Goal: Browse casually

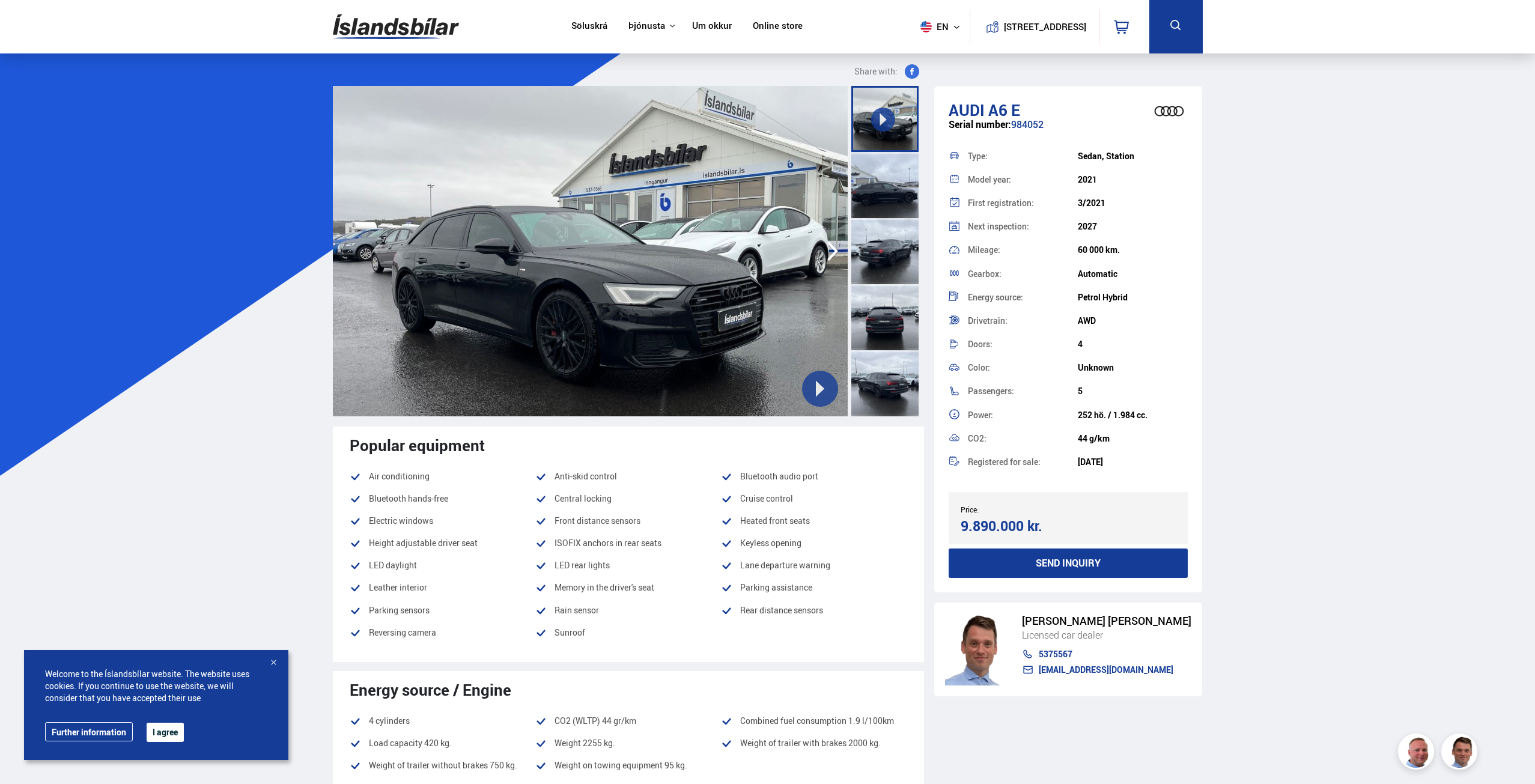
click at [874, 155] on div at bounding box center [885, 185] width 67 height 66
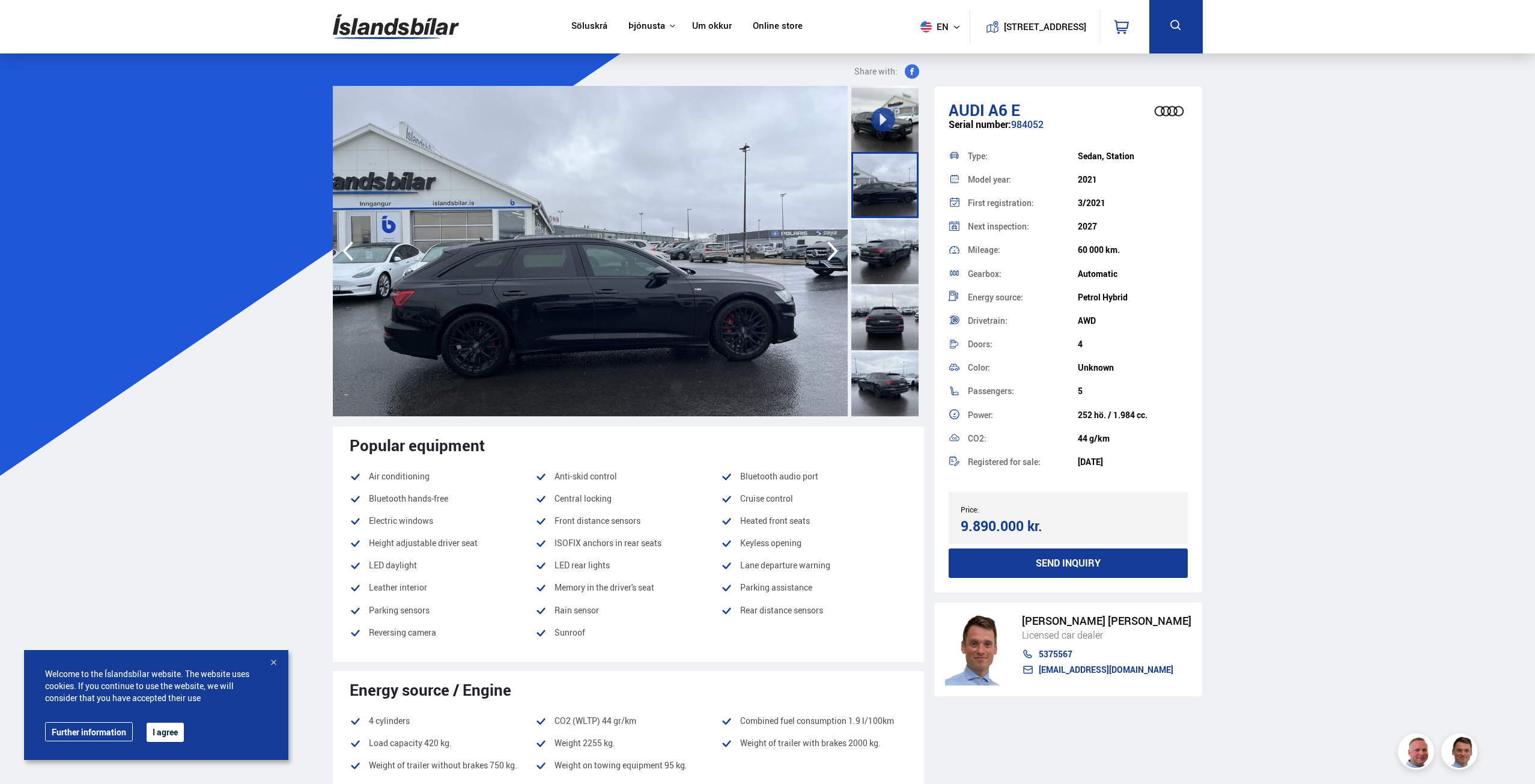
click at [880, 227] on div at bounding box center [885, 251] width 67 height 66
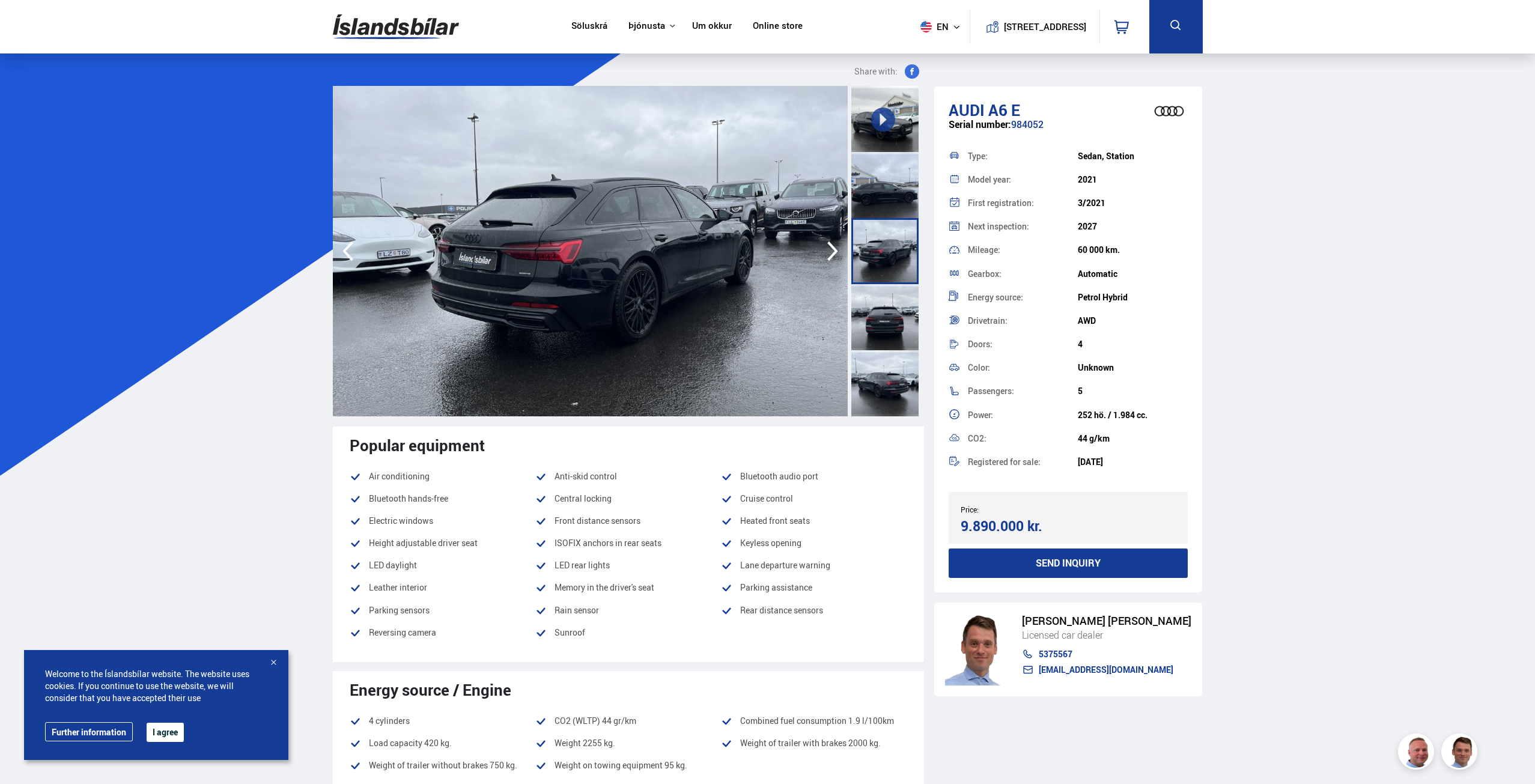
click at [892, 279] on div at bounding box center [885, 251] width 67 height 66
click at [890, 307] on div at bounding box center [885, 317] width 67 height 66
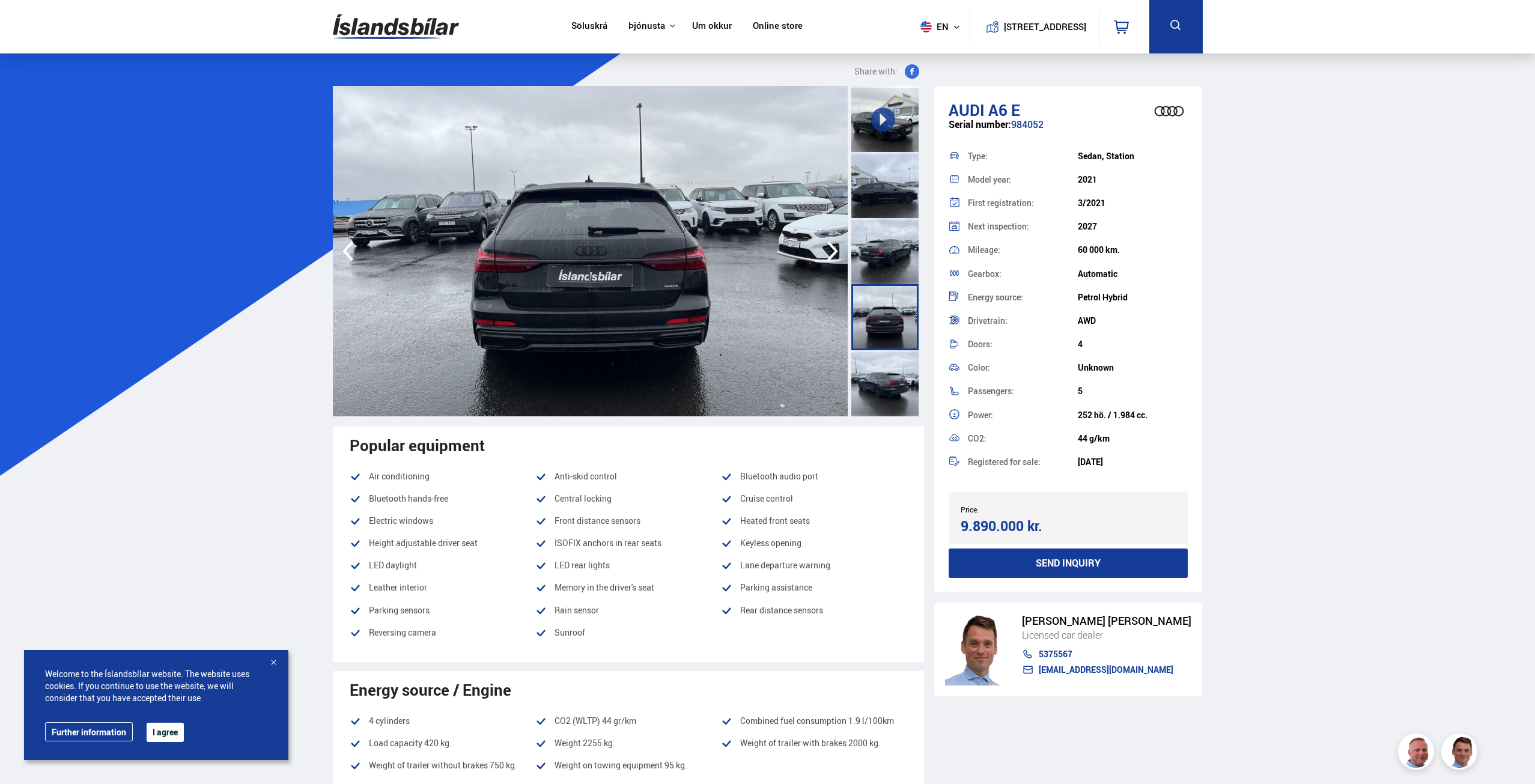
click at [895, 364] on div at bounding box center [885, 383] width 67 height 66
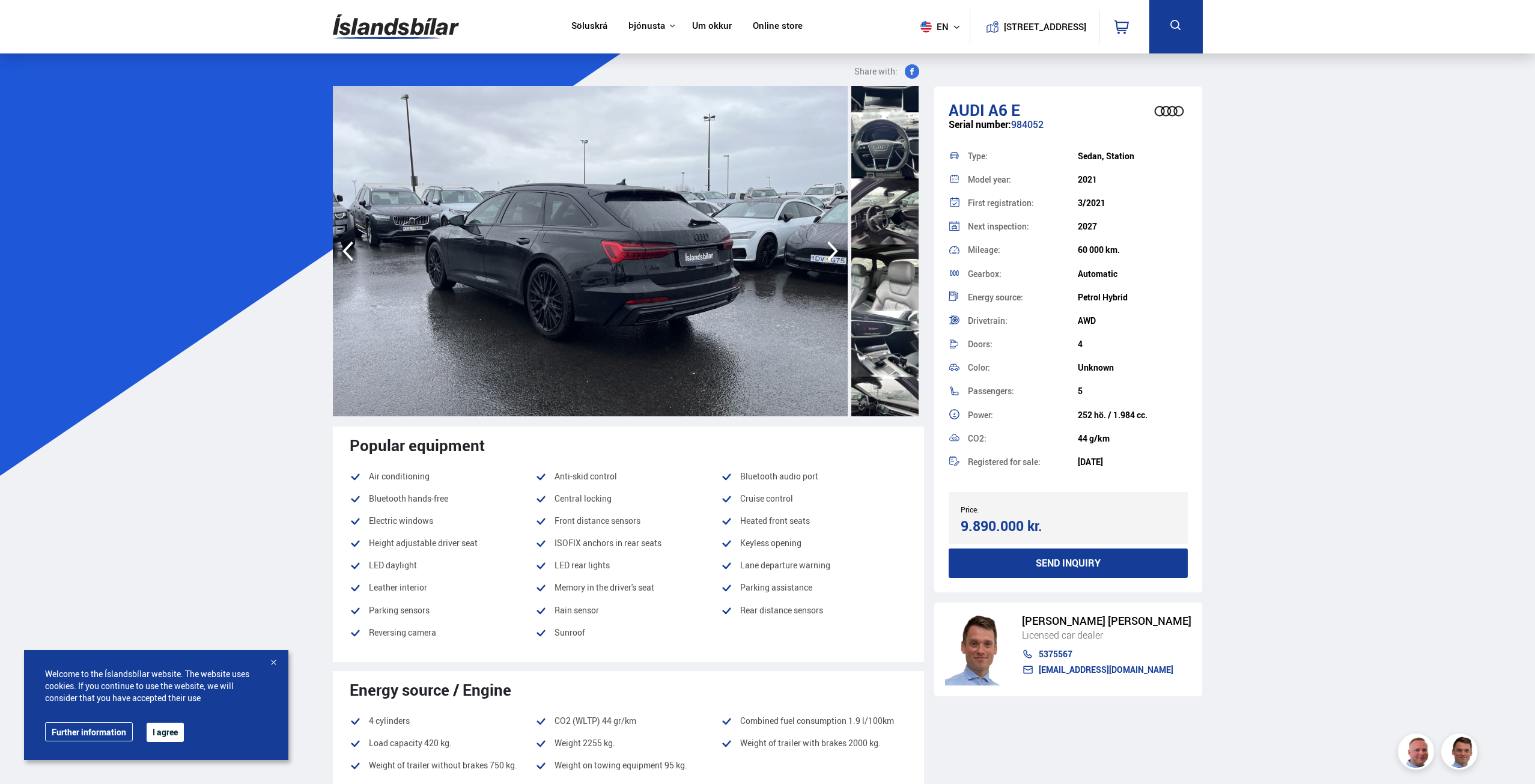
scroll to position [481, 0]
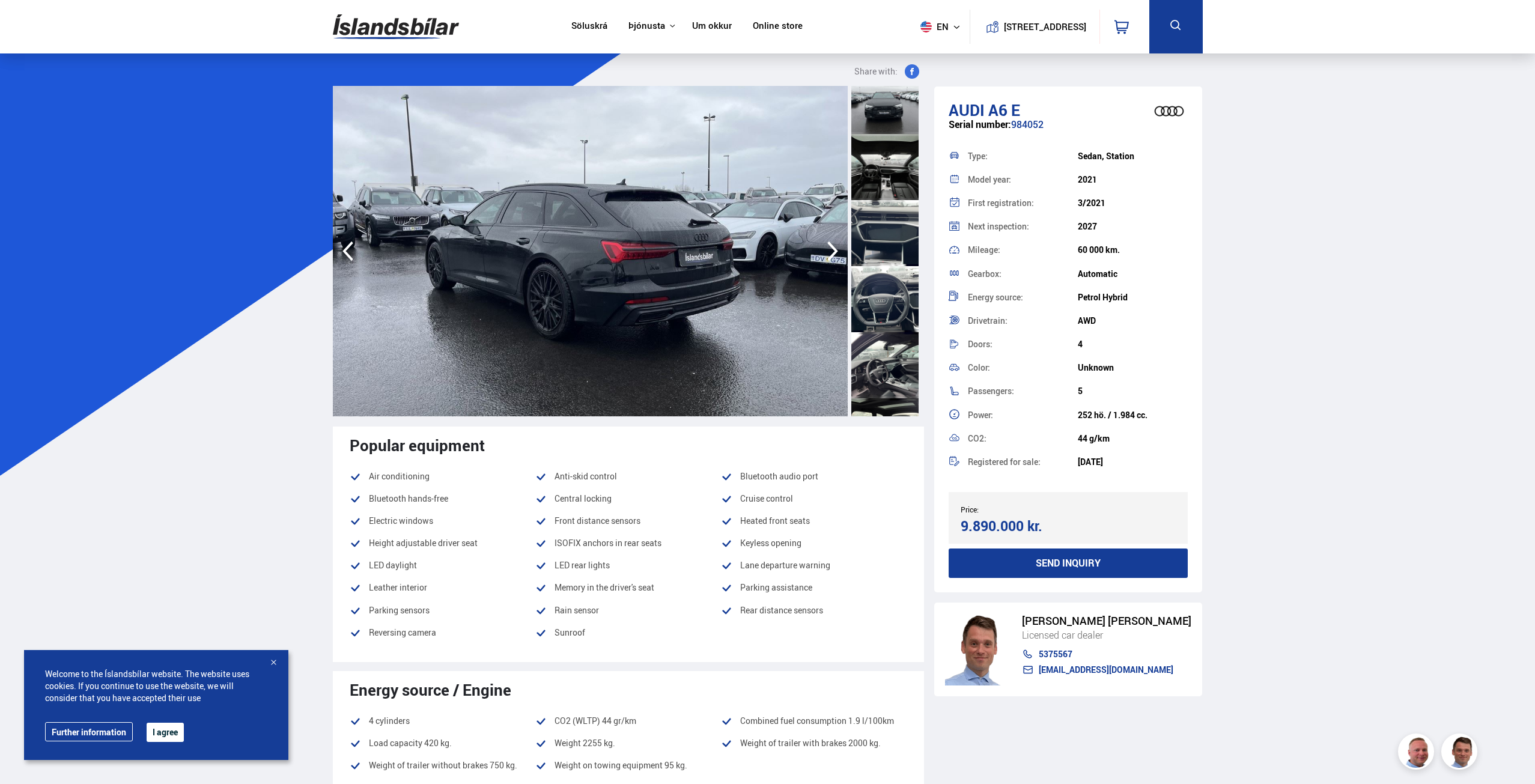
click at [893, 290] on div at bounding box center [885, 299] width 67 height 66
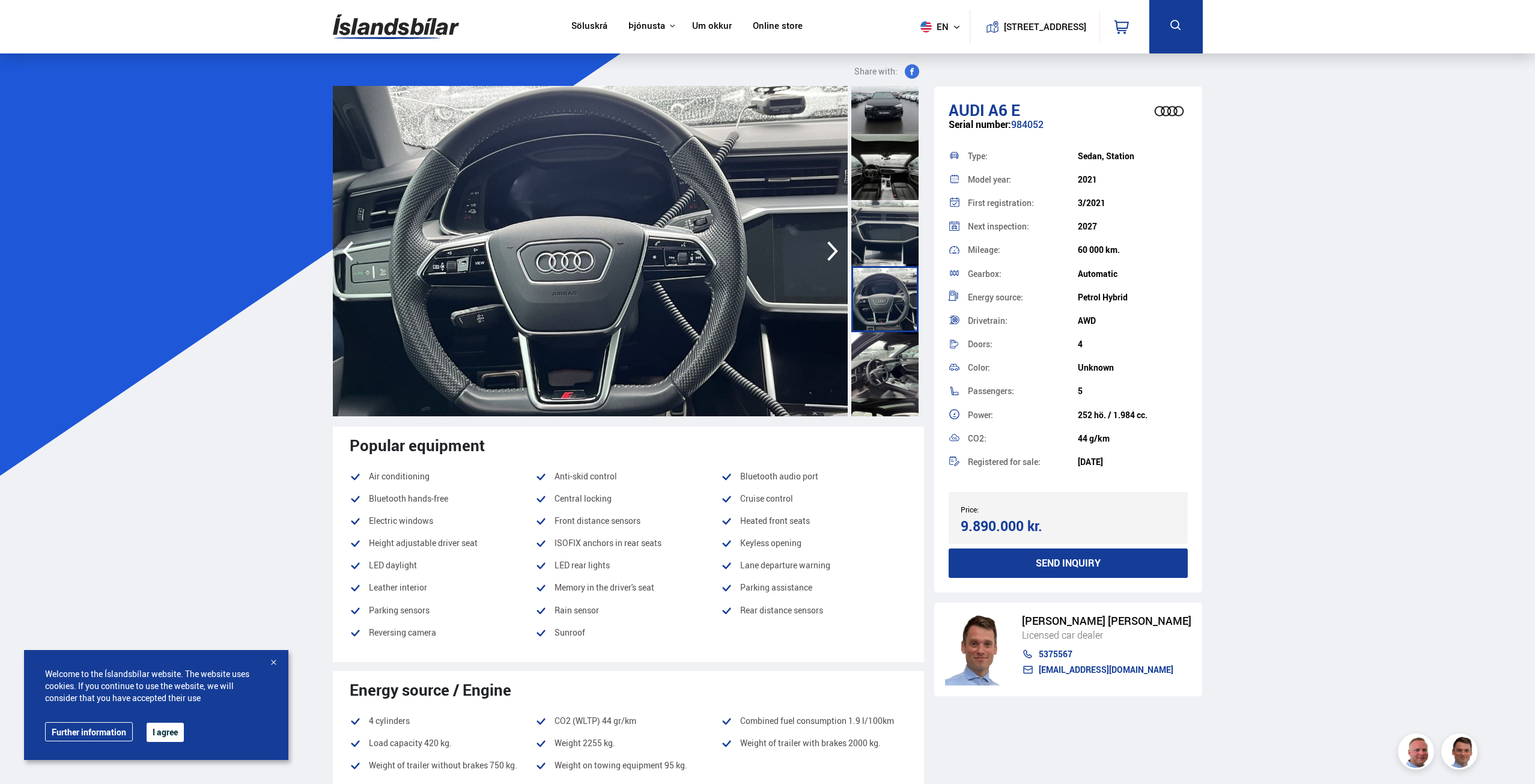
click at [874, 244] on div at bounding box center [885, 233] width 67 height 66
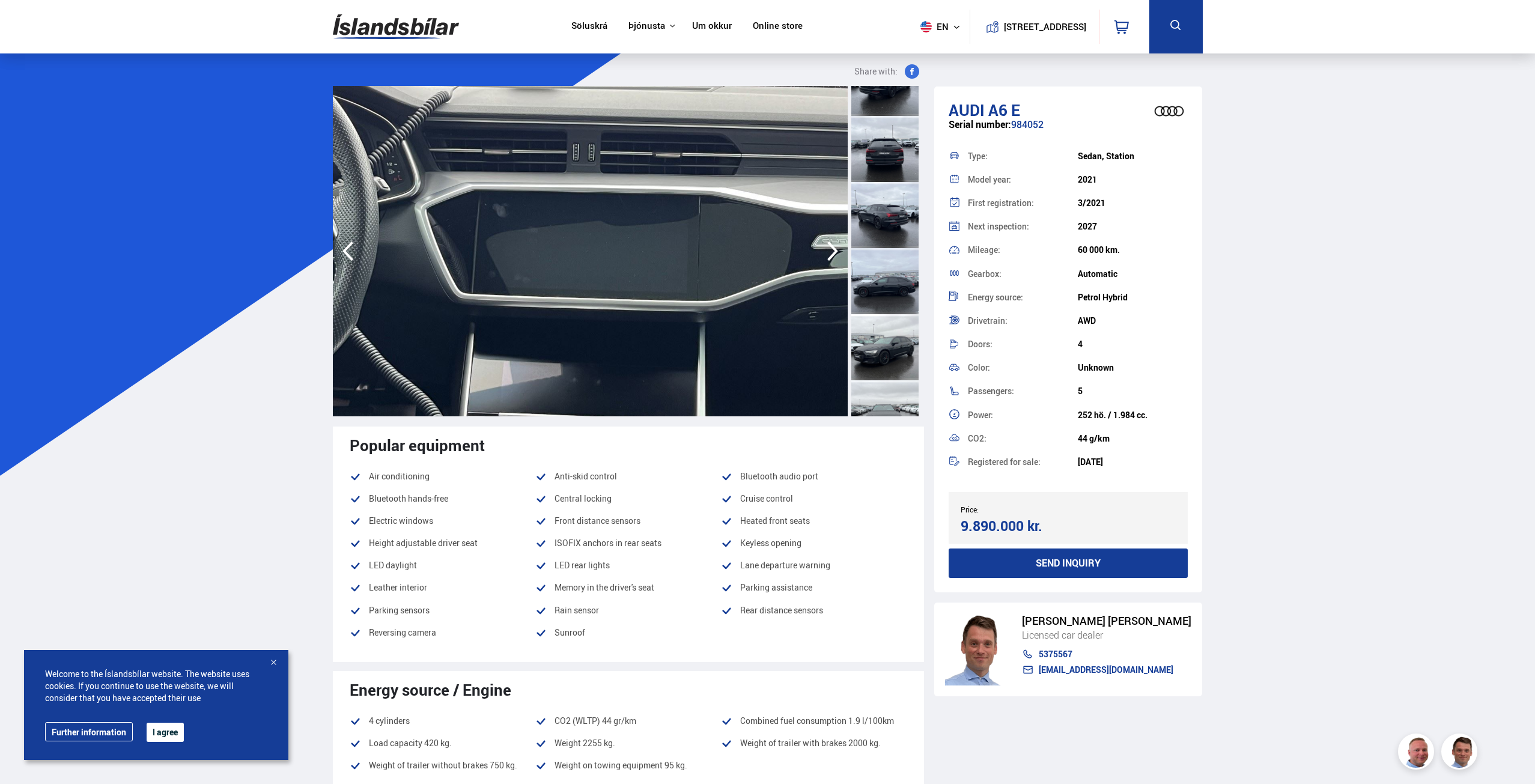
scroll to position [0, 0]
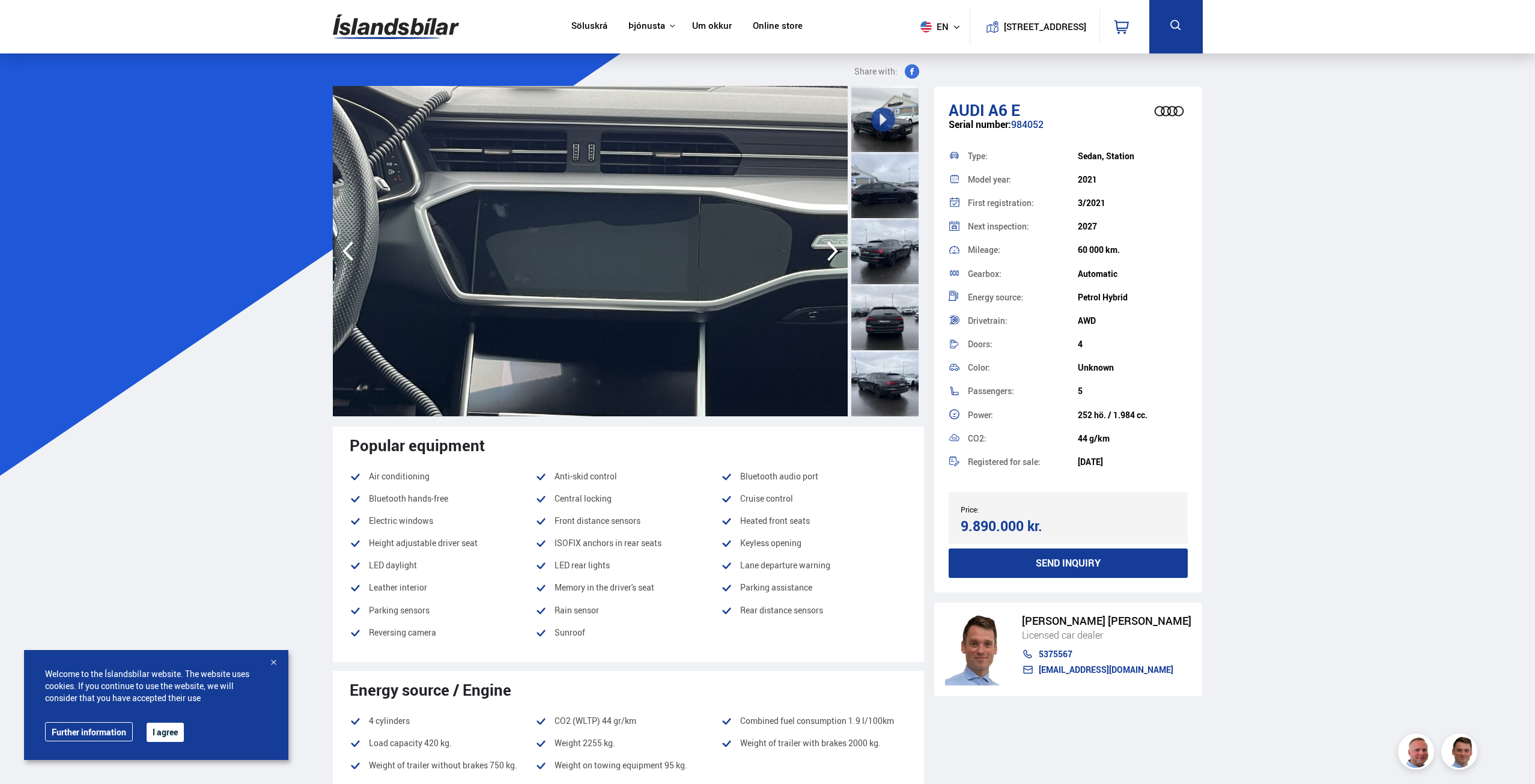
click at [869, 134] on div at bounding box center [885, 119] width 67 height 66
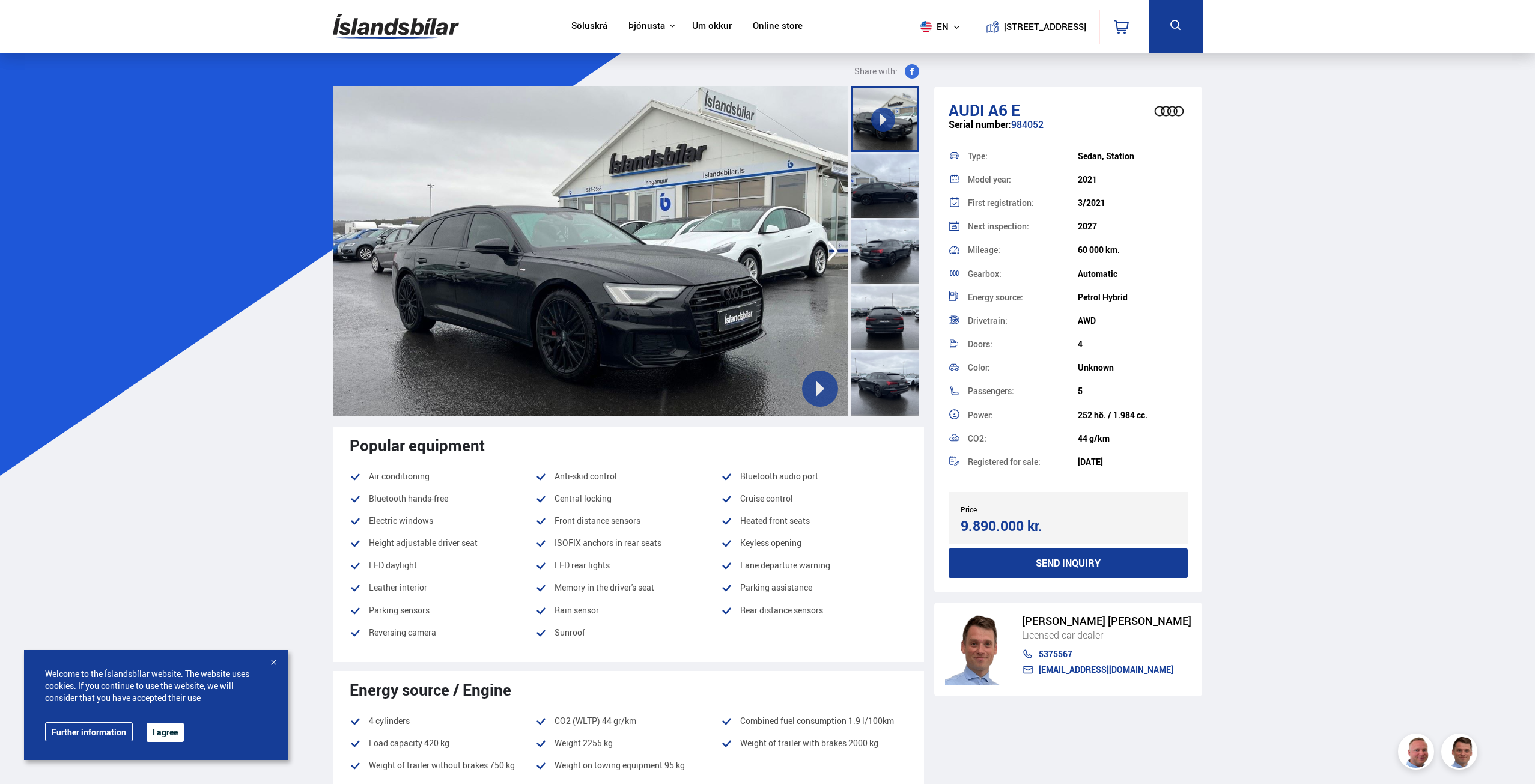
click at [900, 172] on div at bounding box center [885, 185] width 67 height 66
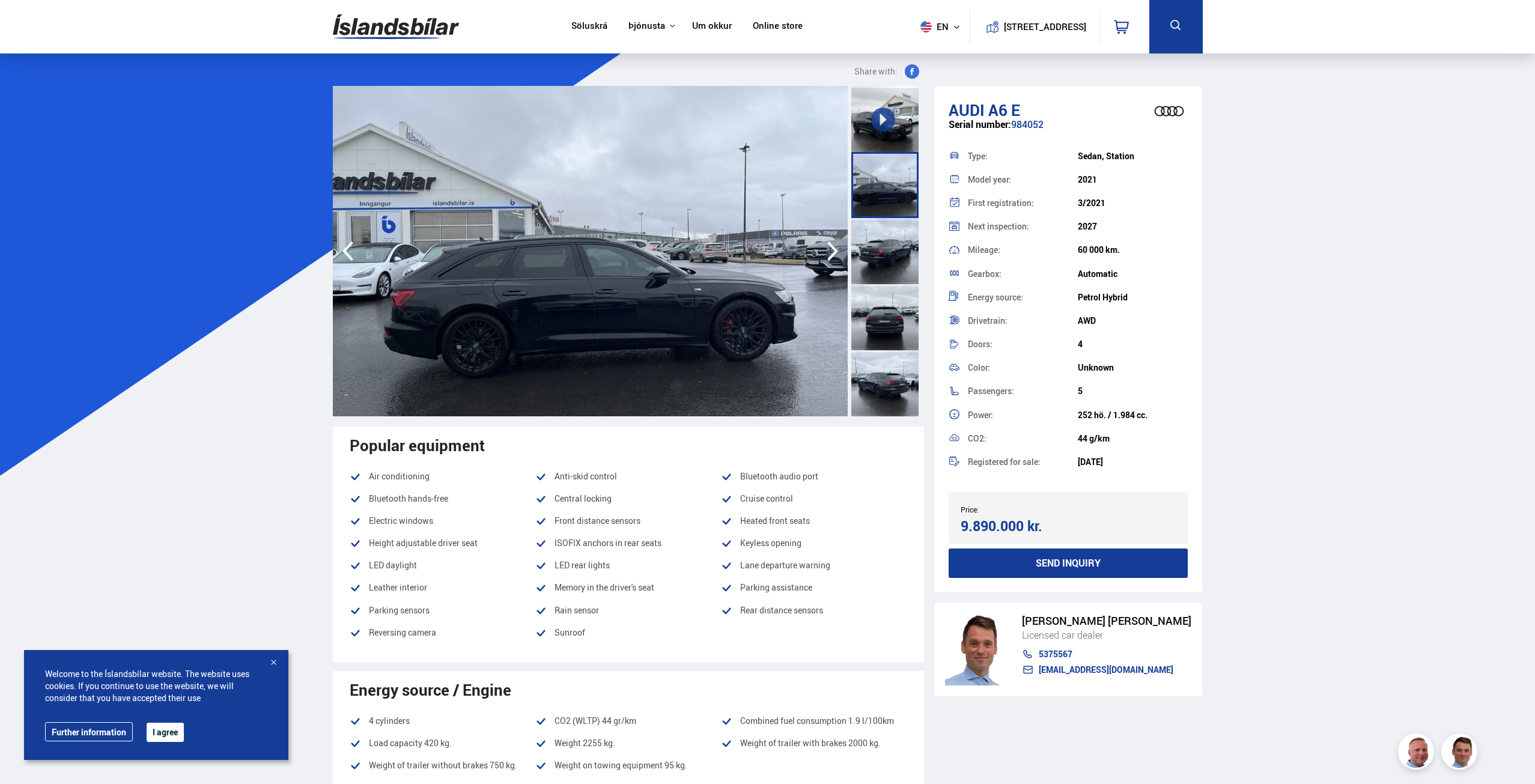
click at [904, 197] on div at bounding box center [885, 185] width 67 height 66
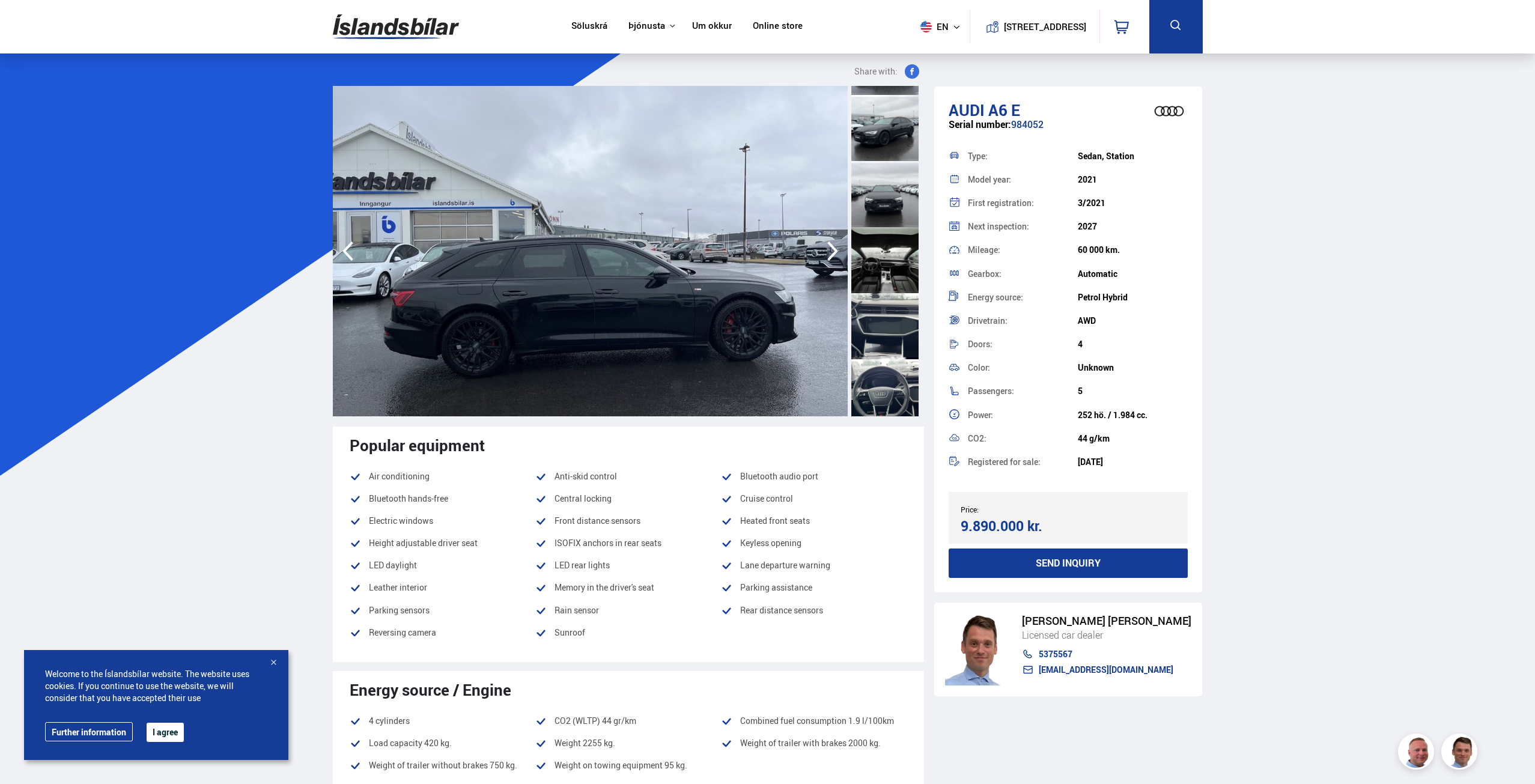
scroll to position [421, 0]
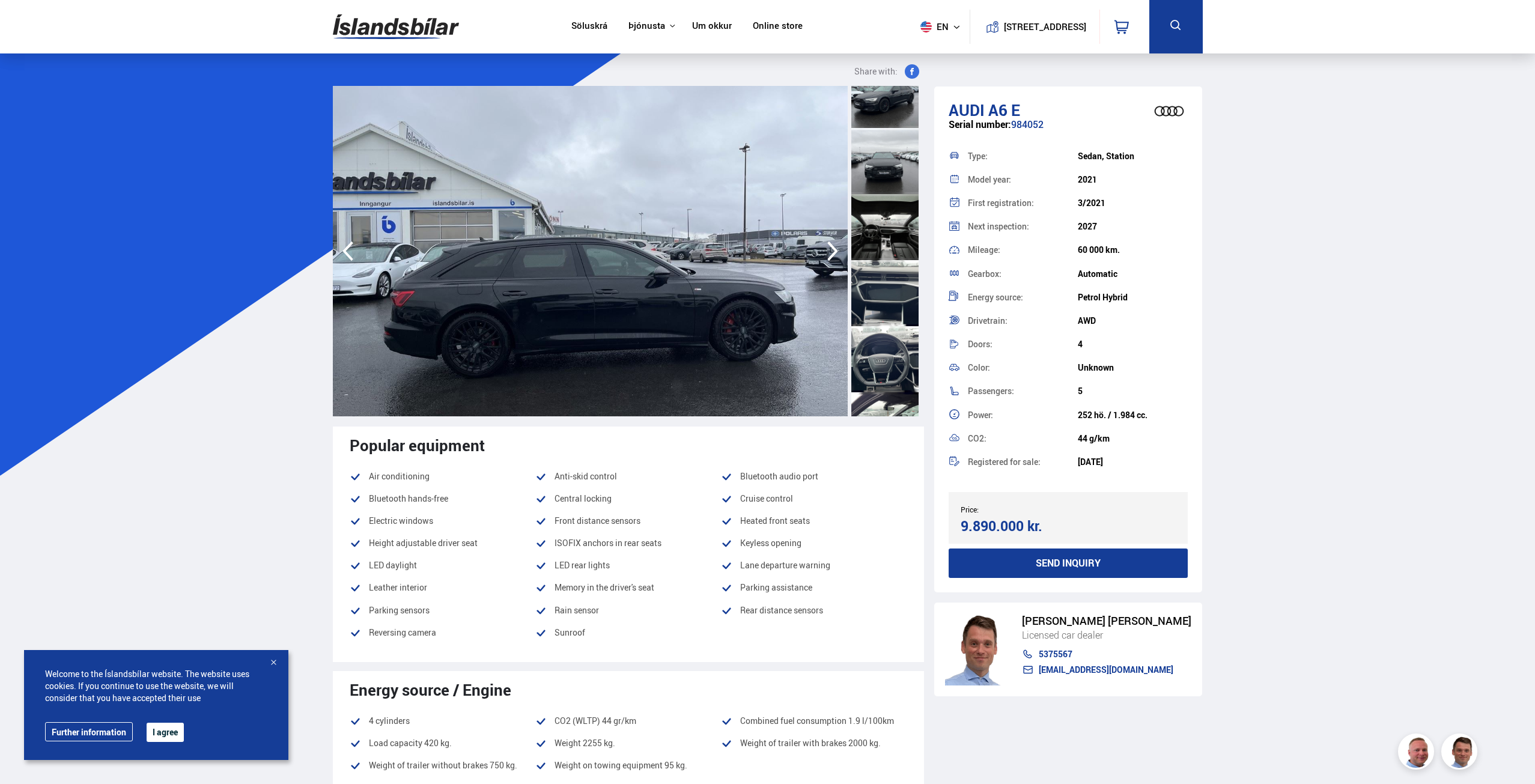
click at [882, 233] on div at bounding box center [885, 227] width 67 height 66
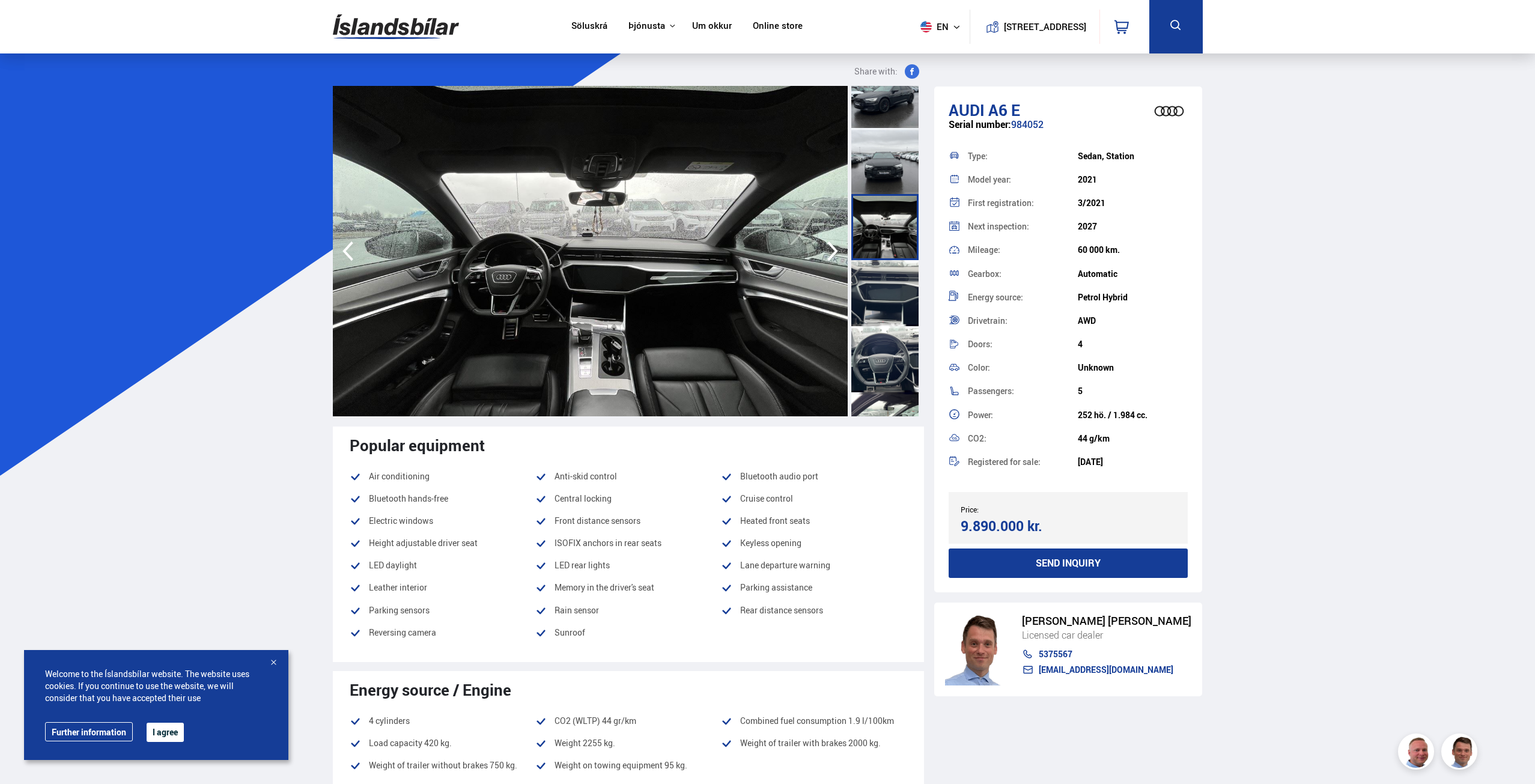
click at [888, 279] on div at bounding box center [885, 293] width 67 height 66
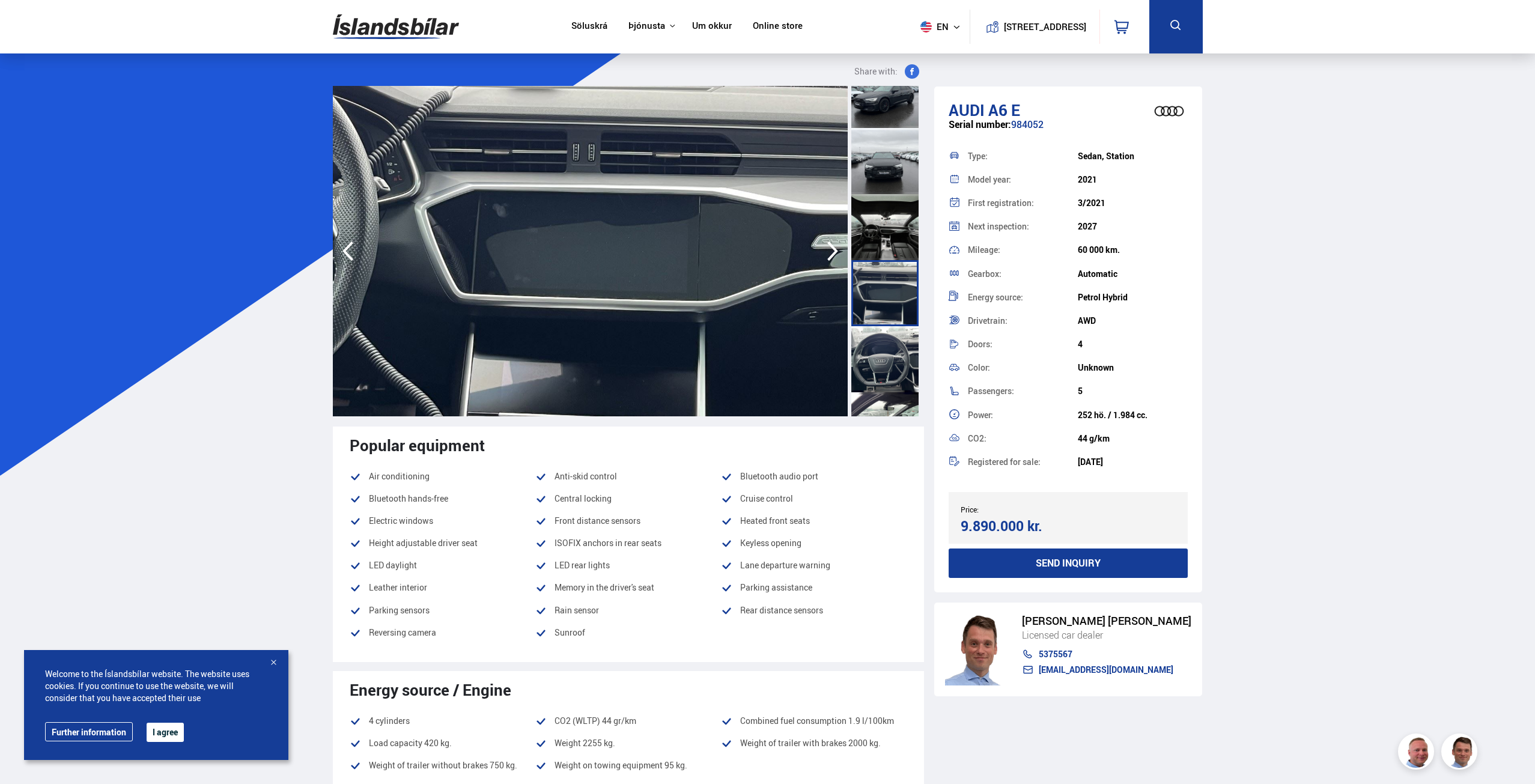
click at [892, 309] on div at bounding box center [885, 293] width 67 height 66
click at [882, 338] on div at bounding box center [885, 359] width 67 height 66
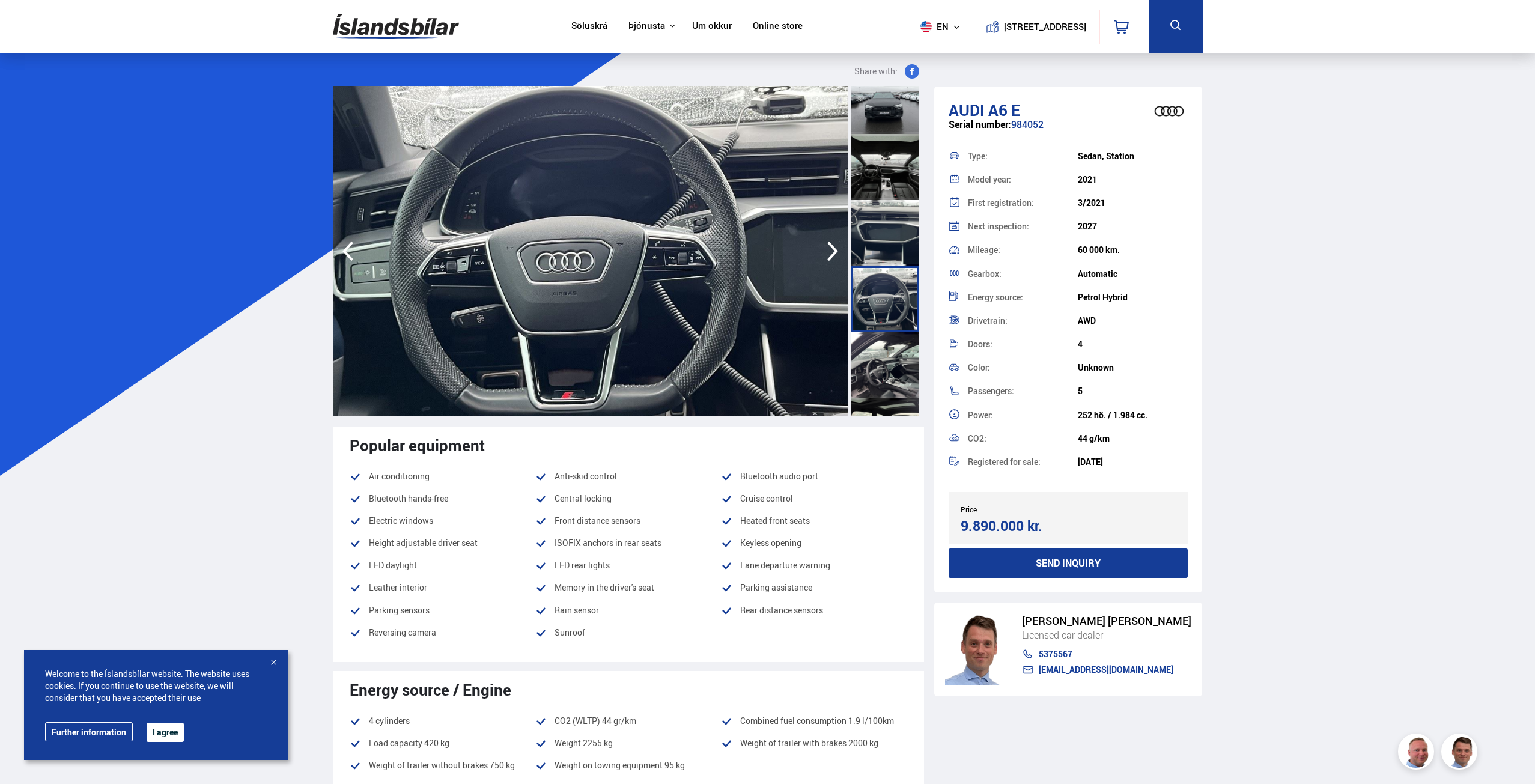
click at [880, 353] on div at bounding box center [885, 365] width 67 height 66
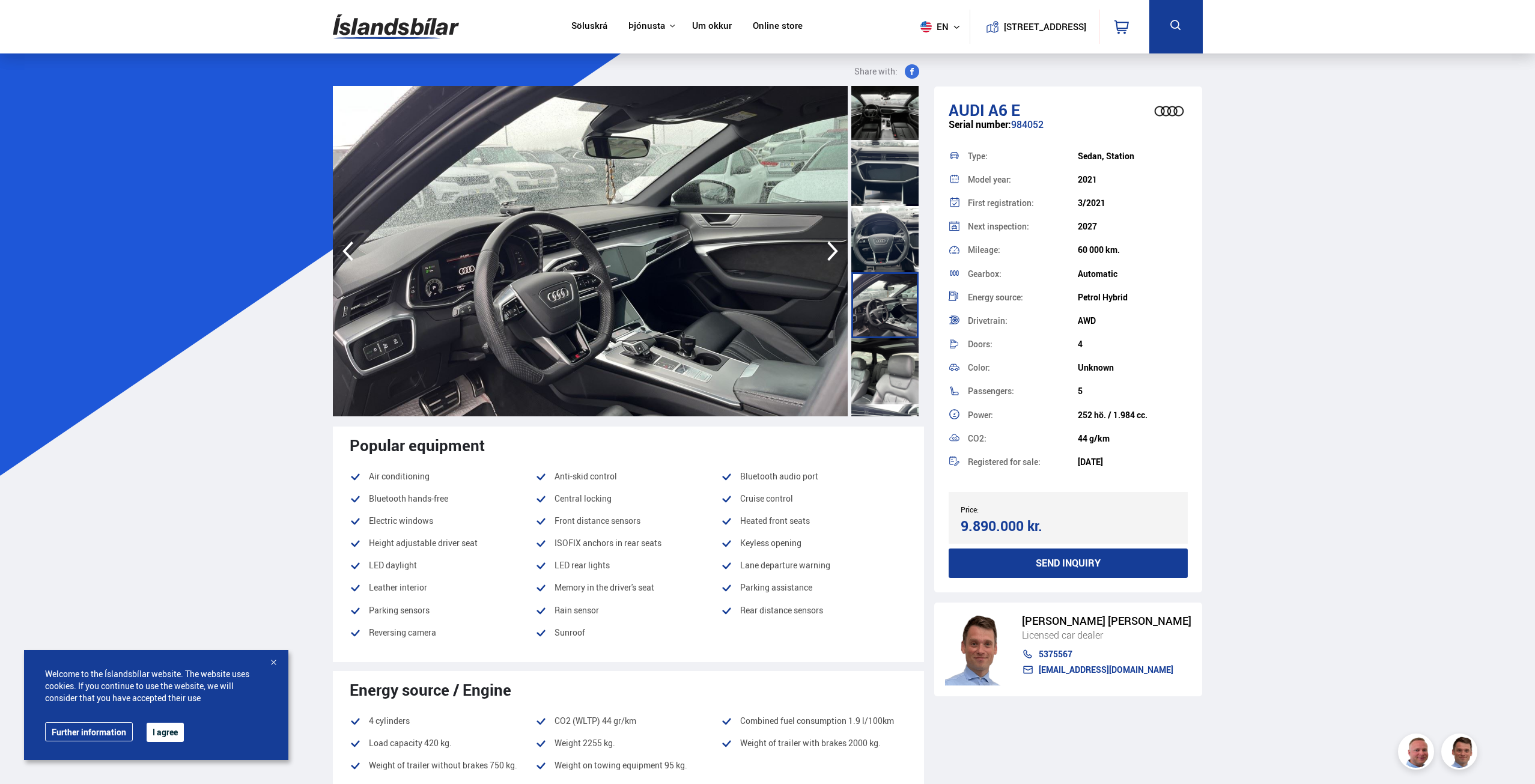
click at [880, 361] on div at bounding box center [885, 371] width 67 height 66
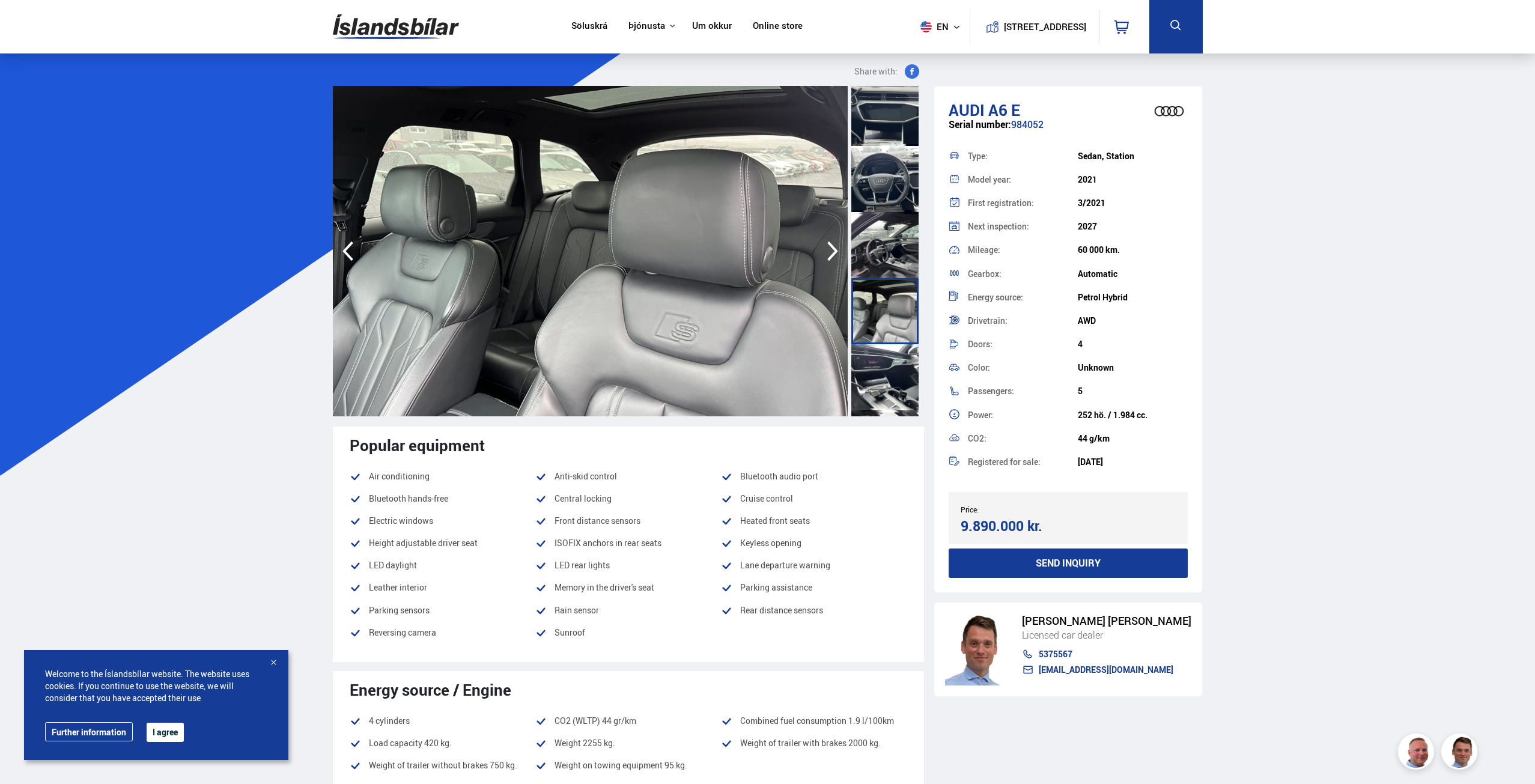
click at [880, 367] on div at bounding box center [885, 377] width 67 height 66
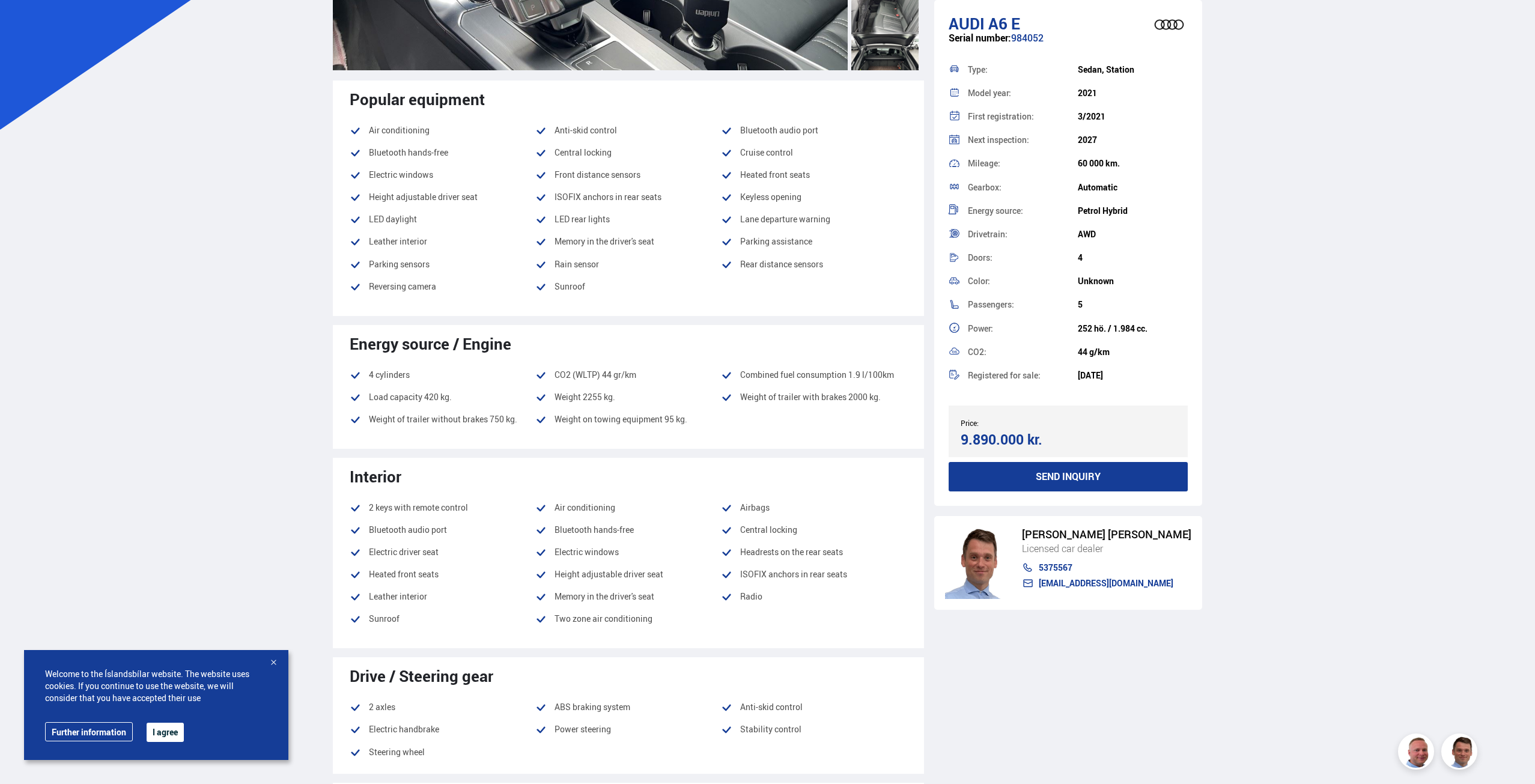
scroll to position [300, 0]
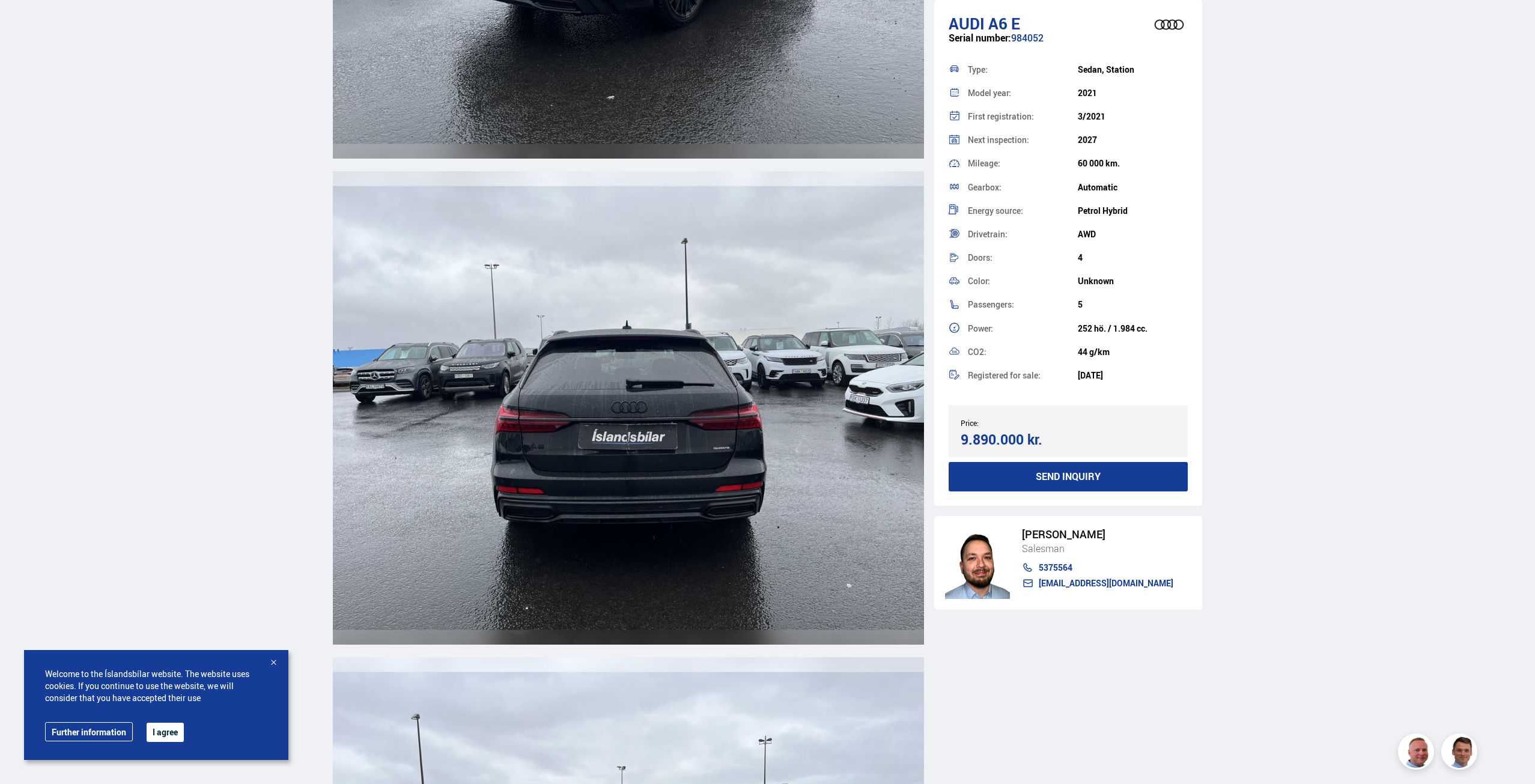
scroll to position [3003, 0]
